Goal: Transaction & Acquisition: Purchase product/service

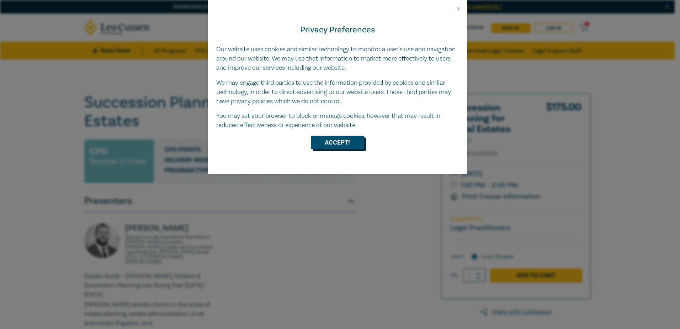
click at [343, 141] on button "Accept!" at bounding box center [337, 143] width 53 height 14
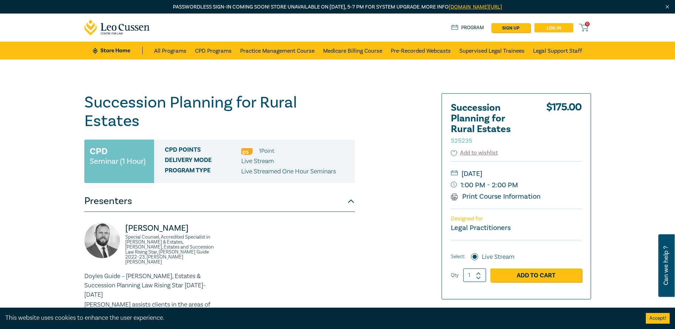
click at [559, 24] on link "Log in" at bounding box center [553, 27] width 39 height 9
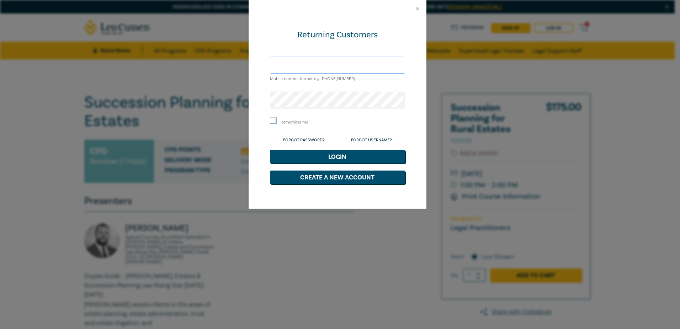
click at [356, 64] on input "text" at bounding box center [337, 65] width 135 height 17
type input "[PERSON_NAME][EMAIL_ADDRESS][DOMAIN_NAME]"
click at [270, 150] on button "Login" at bounding box center [337, 157] width 135 height 14
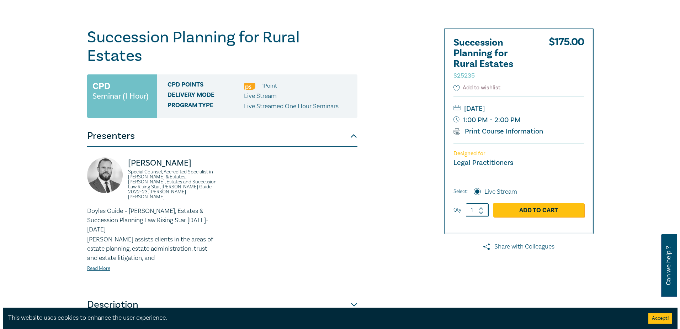
scroll to position [78, 0]
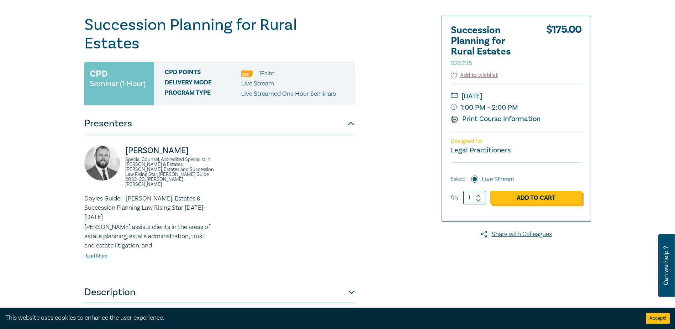
click at [555, 198] on link "Add to Cart" at bounding box center [535, 198] width 91 height 14
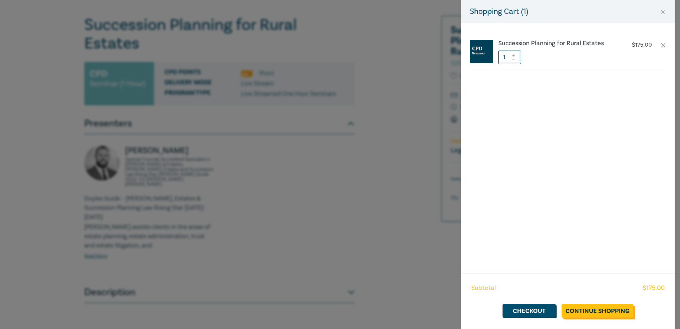
click at [616, 309] on link "Continue Shopping" at bounding box center [598, 311] width 72 height 14
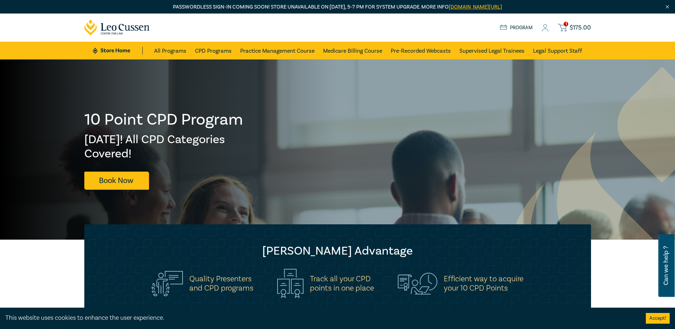
click at [577, 27] on span "$ 175.00" at bounding box center [580, 28] width 21 height 8
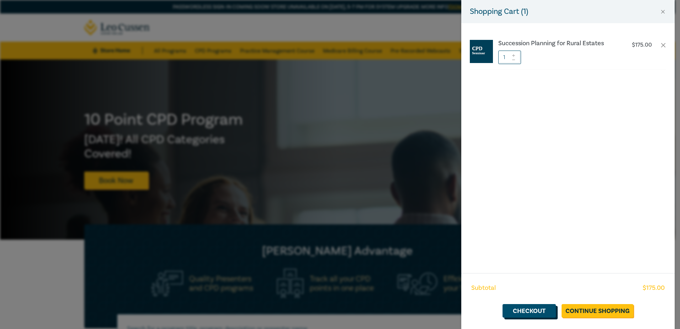
click at [545, 310] on link "Checkout" at bounding box center [529, 311] width 53 height 14
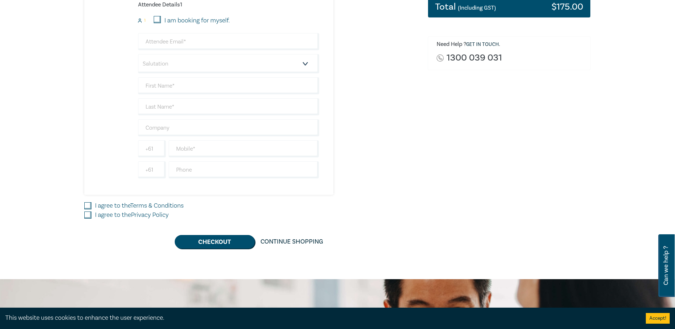
scroll to position [137, 0]
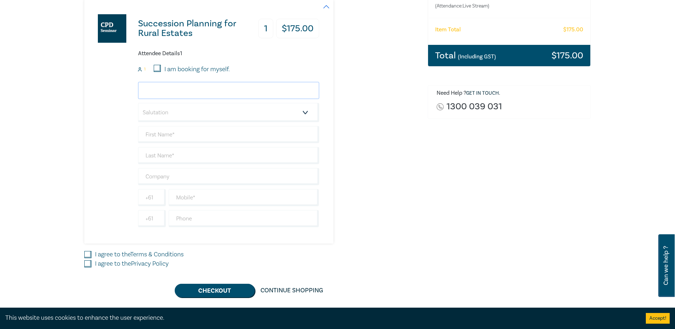
click at [162, 94] on input "email" at bounding box center [228, 90] width 181 height 17
type input "hbrooks@countrylifelaw.com.au"
type input "Helen"
type input "Brooks"
type input "The Country Life Law Group Pty Ltd"
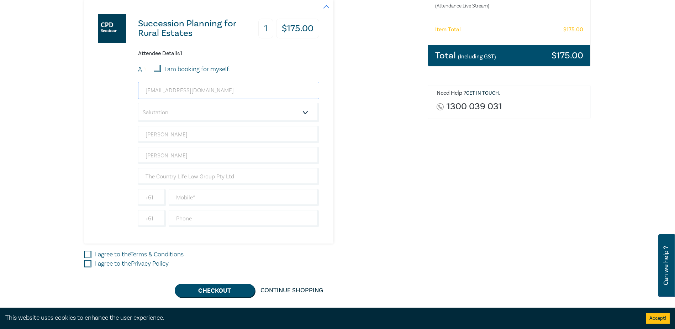
drag, startPoint x: 210, startPoint y: 92, endPoint x: 110, endPoint y: 93, distance: 99.6
click at [110, 93] on div "Succession Planning for Rural Estates 1 $ 175.00 Attendee Details 1 1 I am book…" at bounding box center [201, 122] width 235 height 244
type input "[PERSON_NAME][EMAIL_ADDRESS][DOMAIN_NAME]"
click at [306, 114] on select "Salutation Mr. Mrs. Ms. Miss Dr. Prof. Other" at bounding box center [228, 112] width 181 height 19
select select "Mrs."
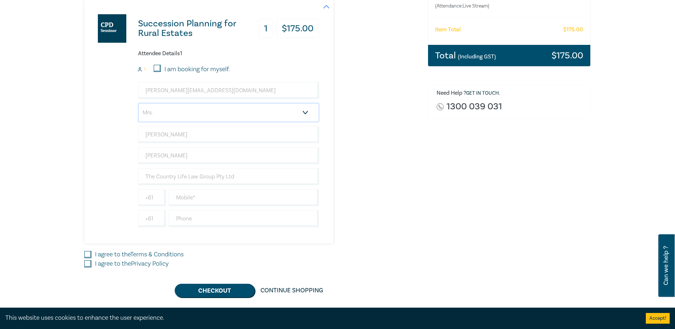
click at [138, 103] on select "Salutation Mr. Mrs. Ms. Miss Dr. Prof. Other" at bounding box center [228, 112] width 181 height 19
drag, startPoint x: 192, startPoint y: 137, endPoint x: 146, endPoint y: 138, distance: 46.6
click at [146, 138] on input "Helen" at bounding box center [228, 134] width 181 height 17
type input "Deborah"
drag, startPoint x: 192, startPoint y: 153, endPoint x: 143, endPoint y: 155, distance: 49.5
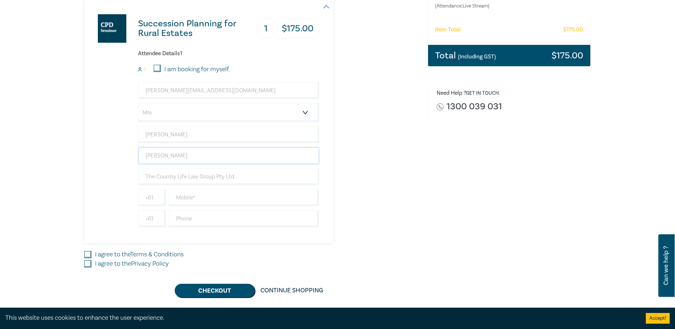
click at [143, 155] on input "Brooks" at bounding box center [228, 155] width 181 height 17
type input "Culhane"
click at [574, 213] on div "Order Succession Planning for Rural Estates (Attendance: Live Stream ) $ 175.00…" at bounding box center [509, 125] width 172 height 344
click at [203, 195] on input "text" at bounding box center [244, 197] width 151 height 17
type input "0488600560"
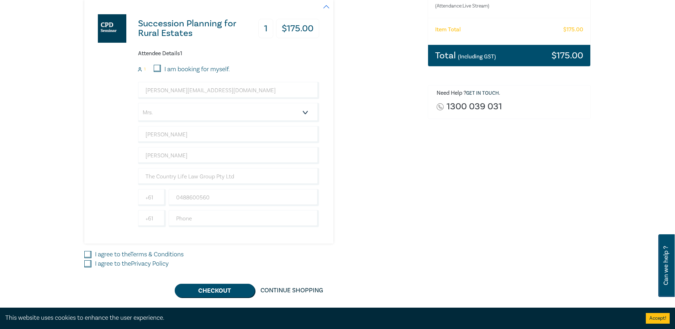
click at [85, 254] on input "I agree to the Terms & Conditions" at bounding box center [87, 254] width 7 height 7
checkbox input "true"
click at [88, 263] on input "I agree to the Privacy Policy" at bounding box center [87, 263] width 7 height 7
checkbox input "true"
click at [218, 291] on button "Checkout" at bounding box center [215, 291] width 80 height 14
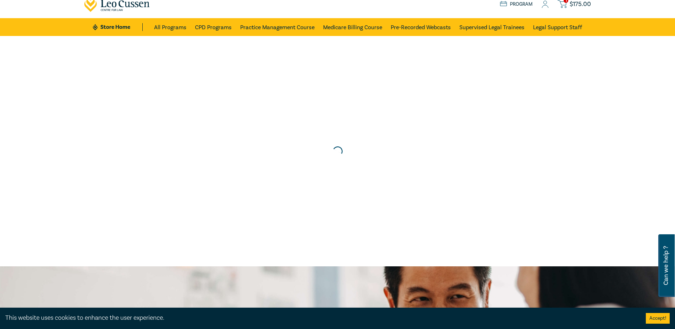
scroll to position [0, 0]
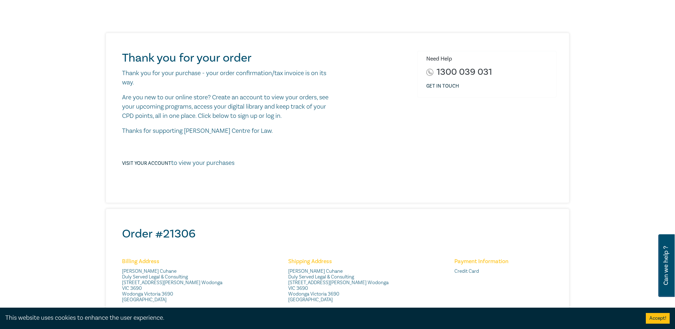
scroll to position [59, 0]
